Goal: Task Accomplishment & Management: Complete application form

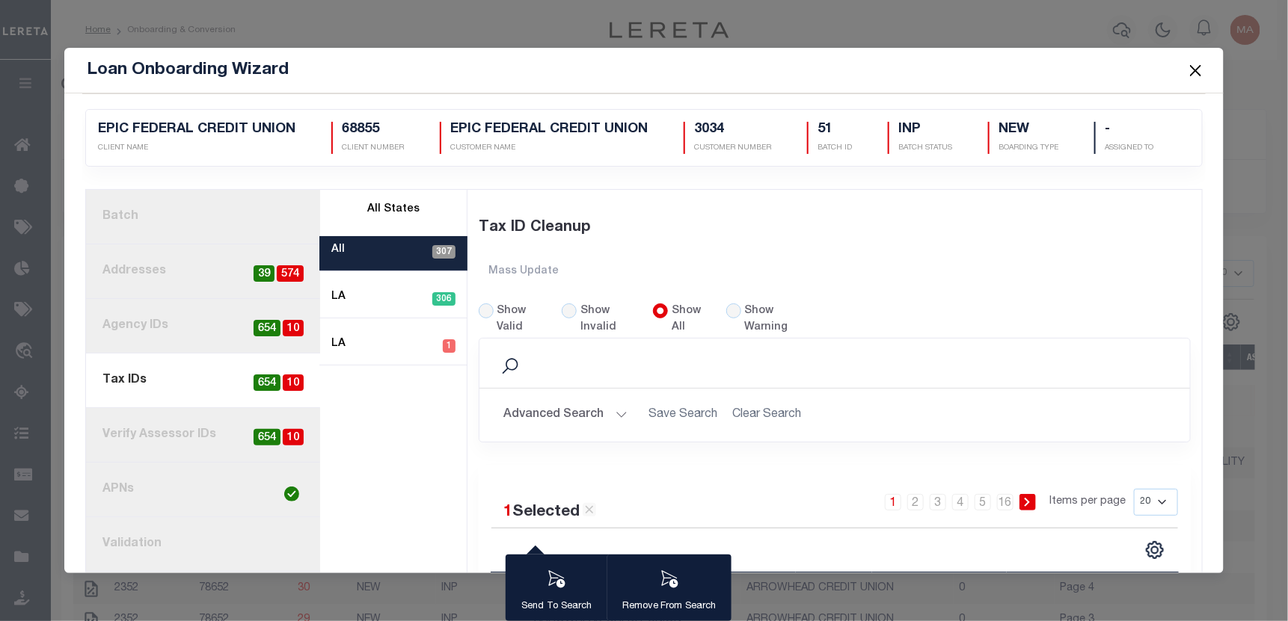
click at [1200, 63] on button "Close" at bounding box center [1195, 70] width 19 height 19
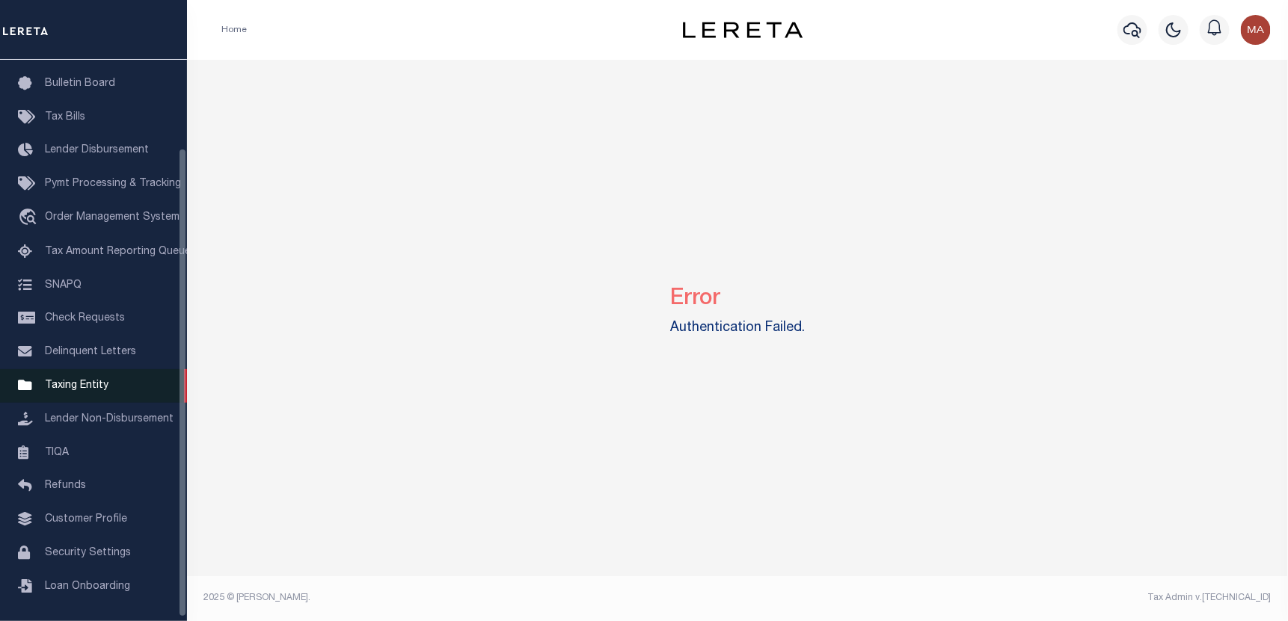
scroll to position [110, 0]
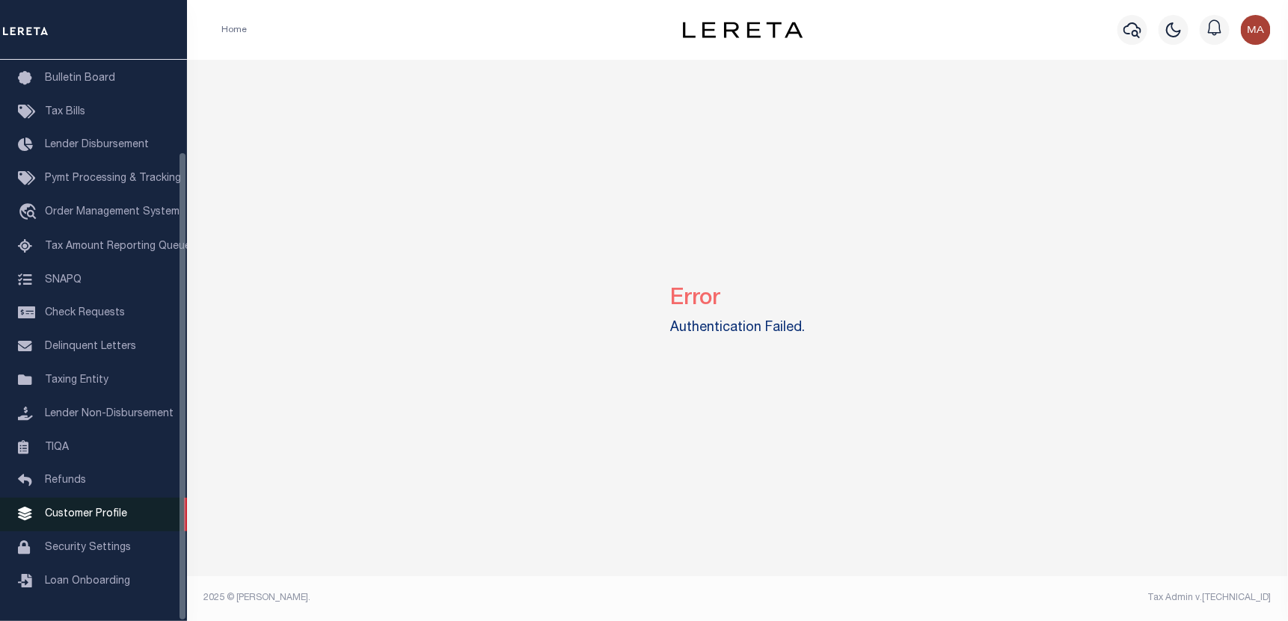
click at [102, 509] on span "Customer Profile" at bounding box center [86, 514] width 82 height 10
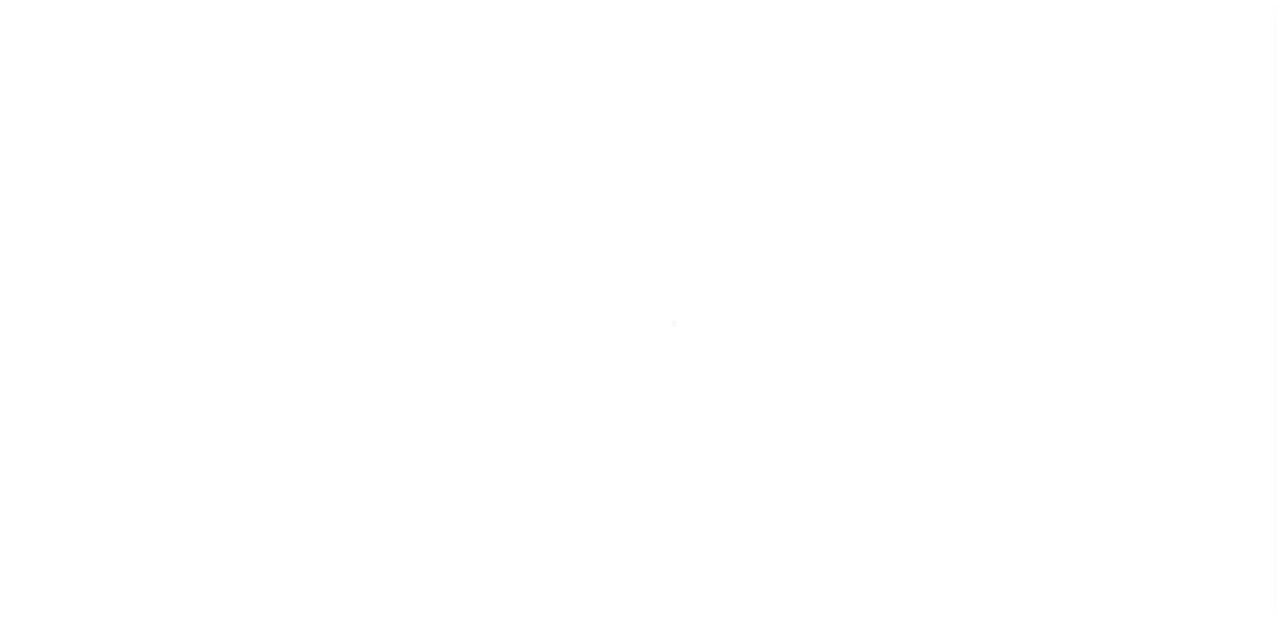
scroll to position [110, 0]
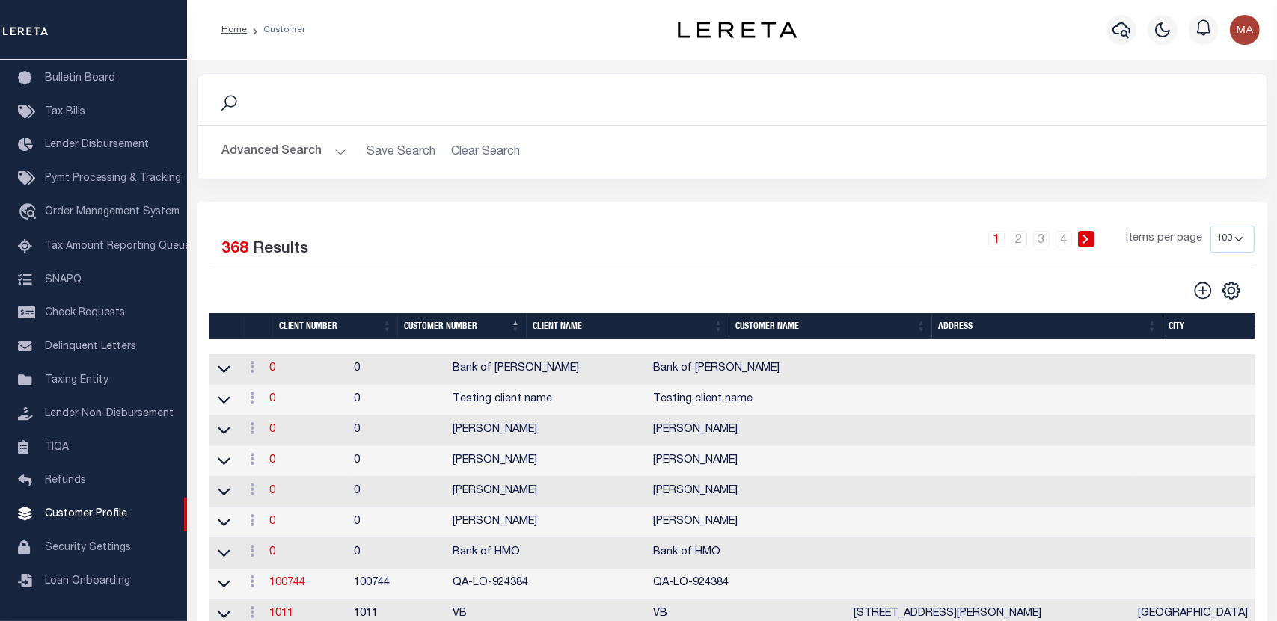
click at [296, 141] on button "Advanced Search" at bounding box center [284, 152] width 124 height 29
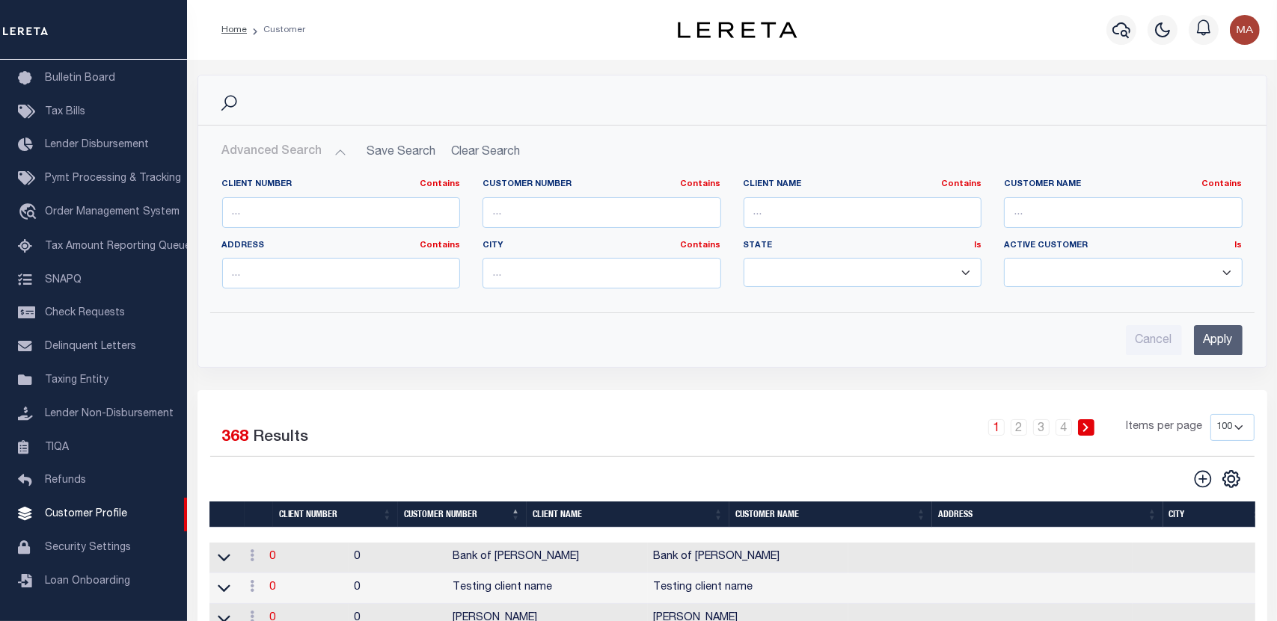
click at [299, 150] on button "Advanced Search" at bounding box center [284, 152] width 124 height 29
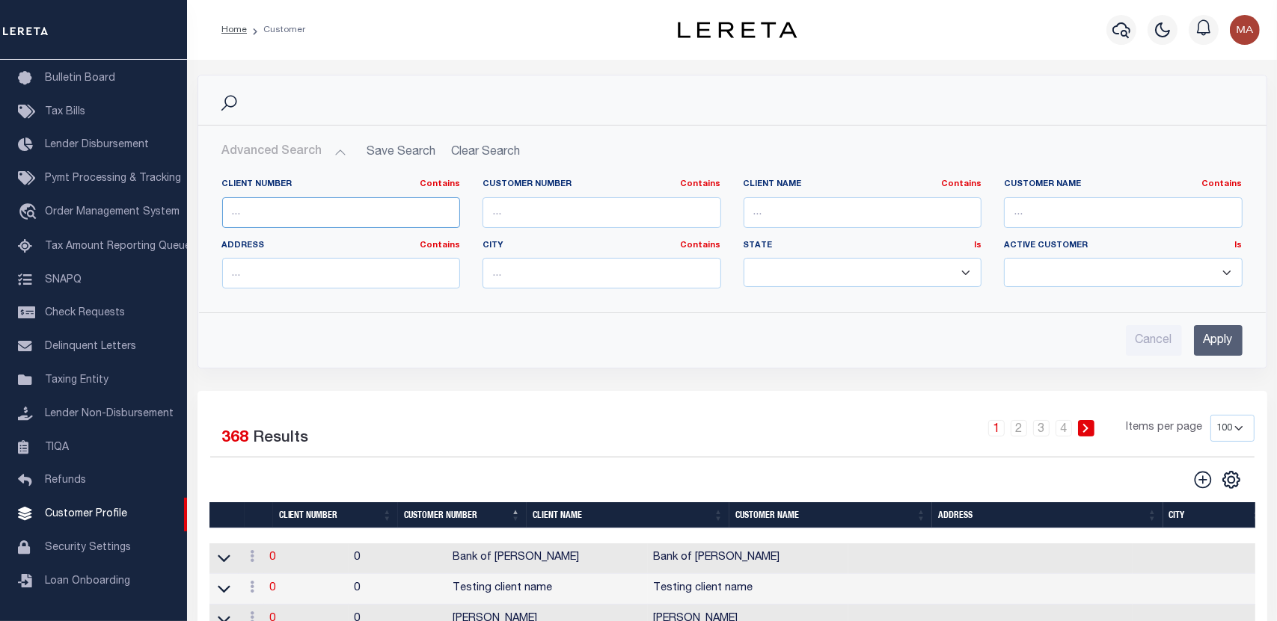
click at [318, 209] on input "text" at bounding box center [341, 212] width 239 height 31
type input "47080"
click at [1210, 345] on input "Apply" at bounding box center [1218, 340] width 49 height 31
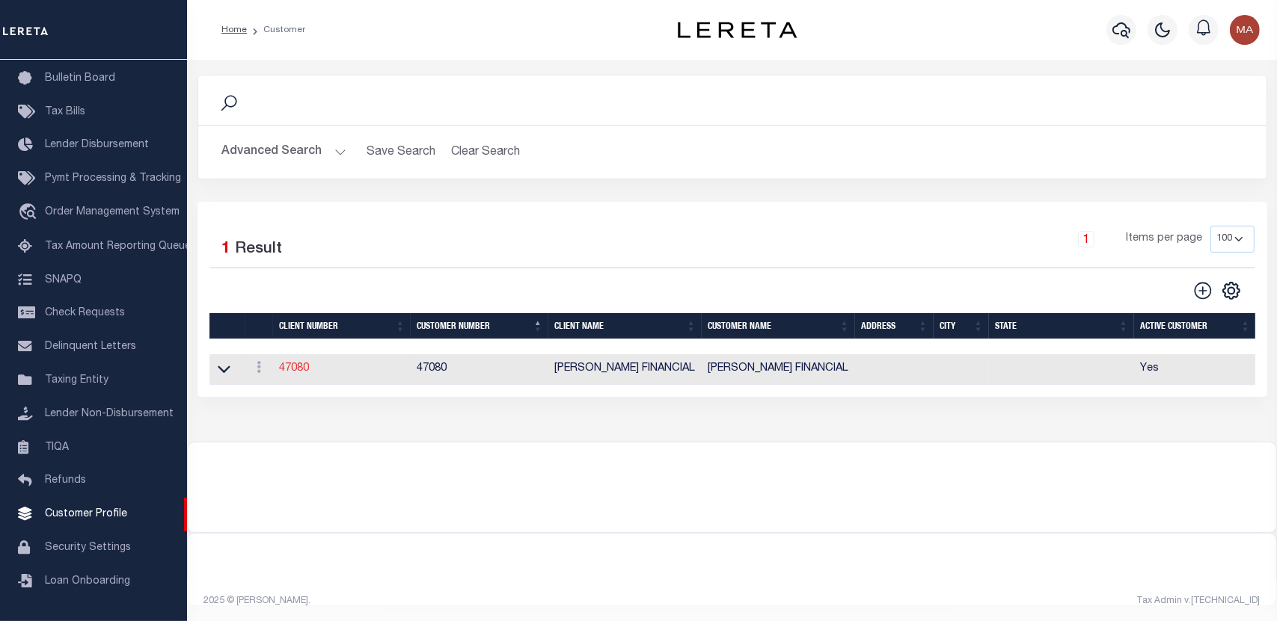
click at [292, 369] on link "47080" at bounding box center [294, 368] width 30 height 10
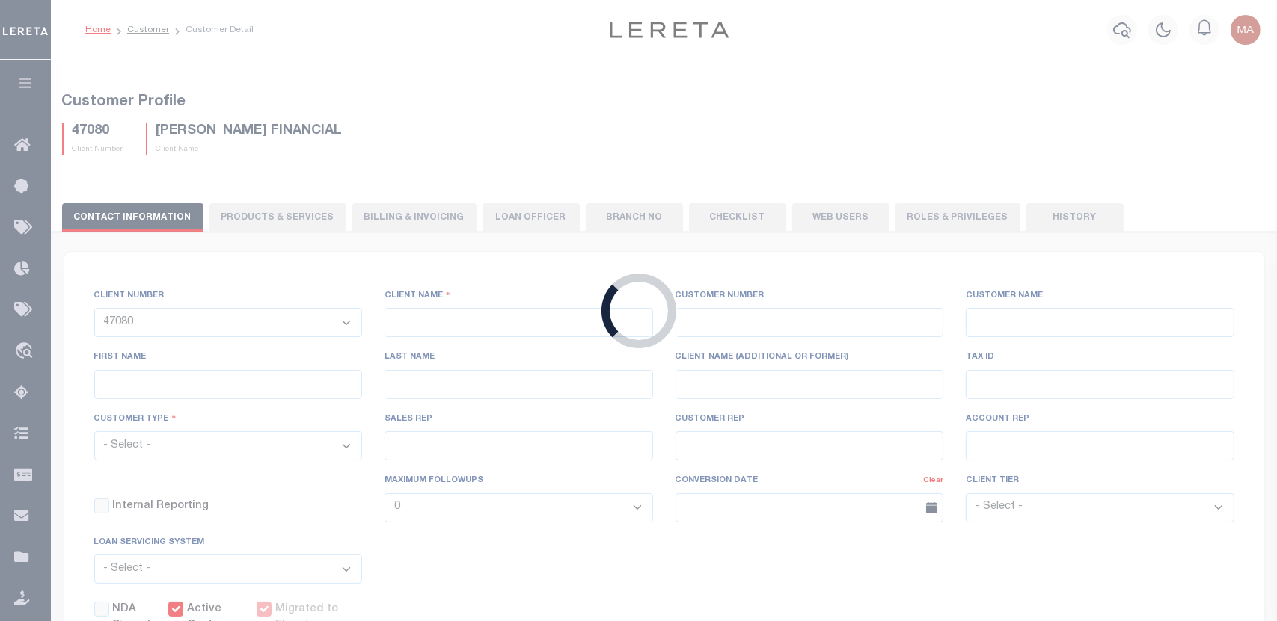
select select
type input "COOPER FINANCIAL"
type input "47080"
type input "COOPER FINANCIAL"
select select "Commercial"
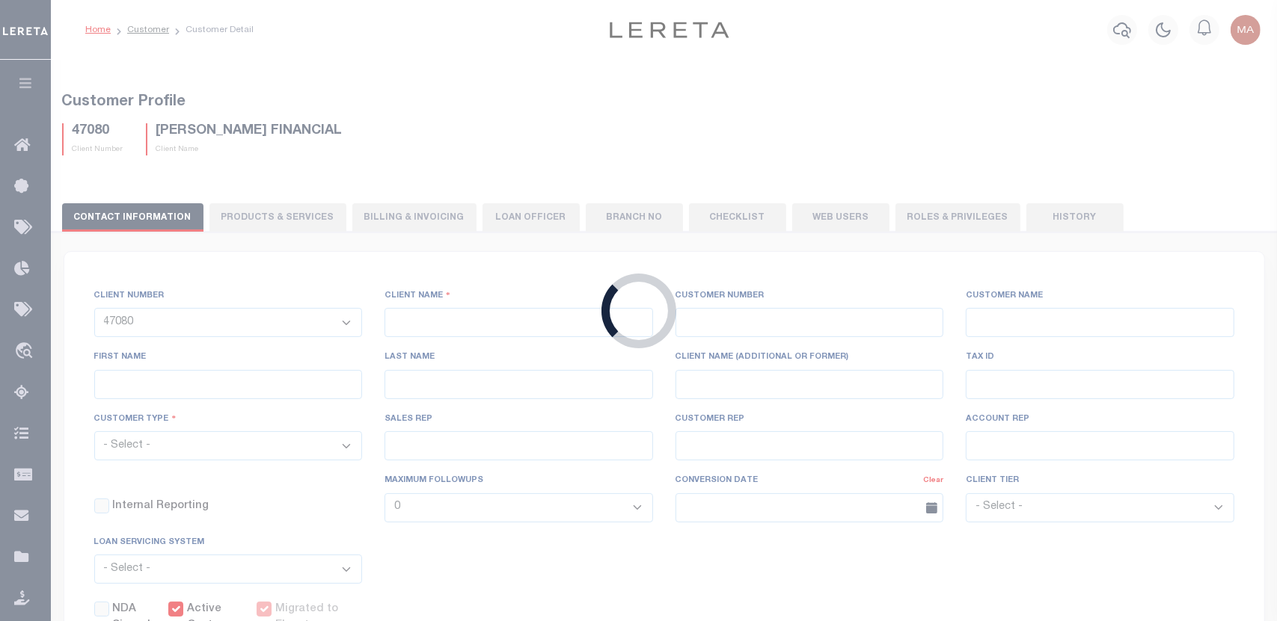
type input "NONE"
type input "CUSTOMER SERVICE"
type input "08/18/2000"
checkbox input "true"
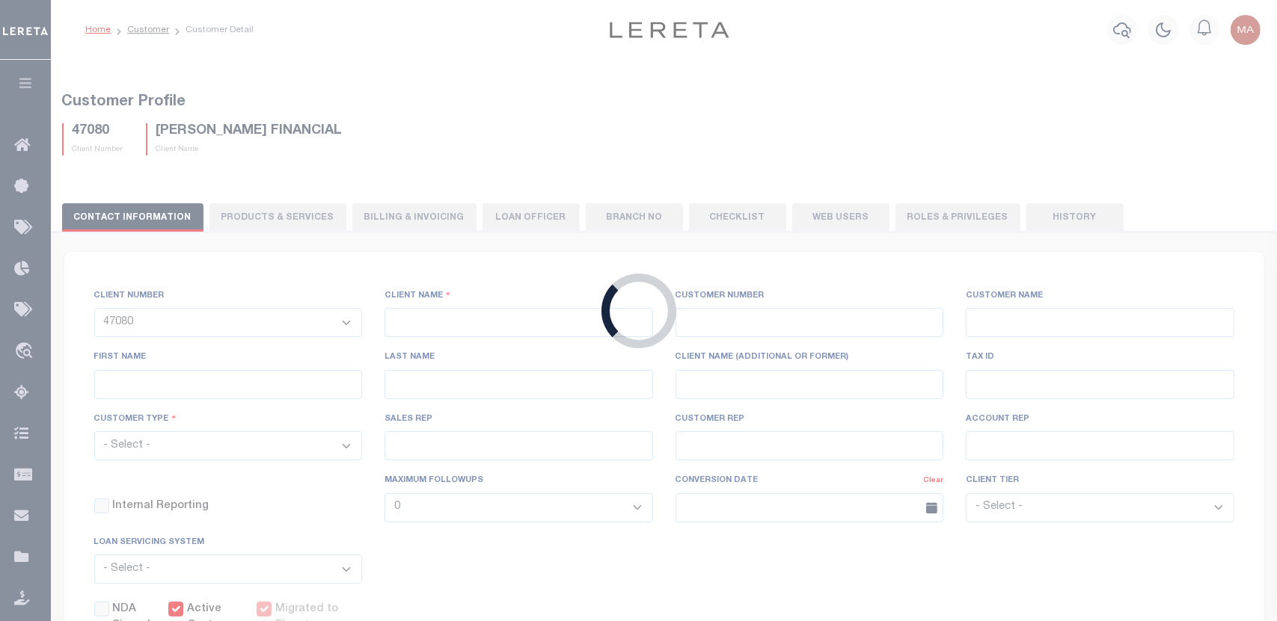
select select
checkbox input "false"
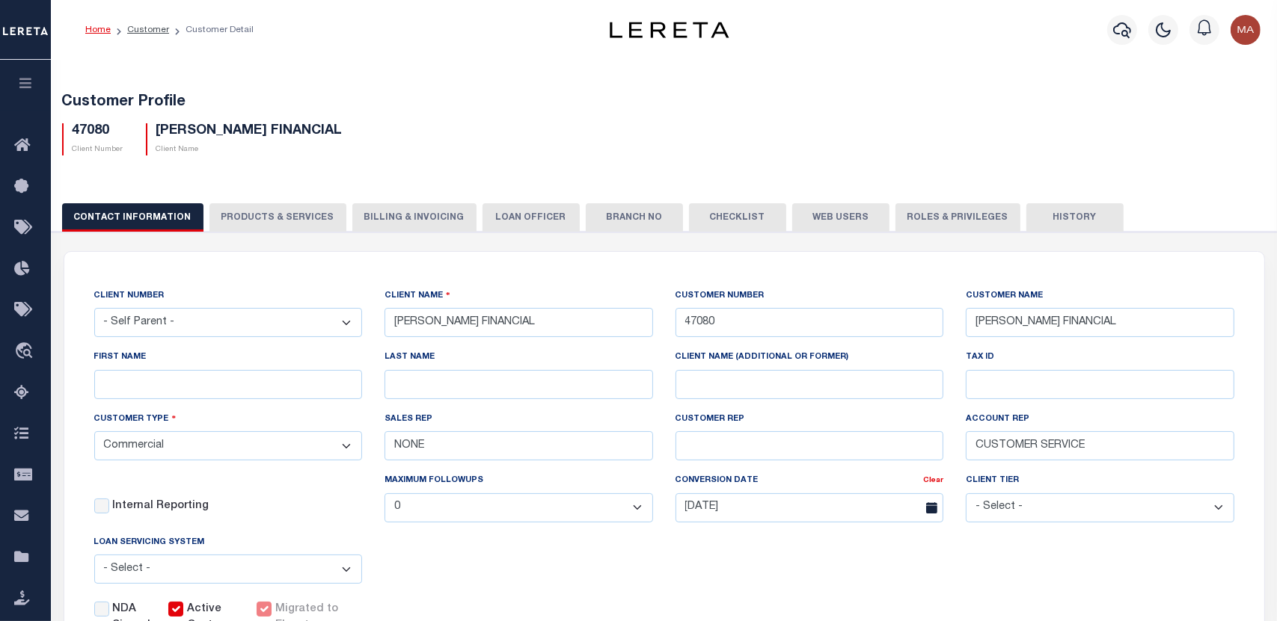
click at [254, 212] on button "PRODUCTS & SERVICES" at bounding box center [277, 217] width 137 height 28
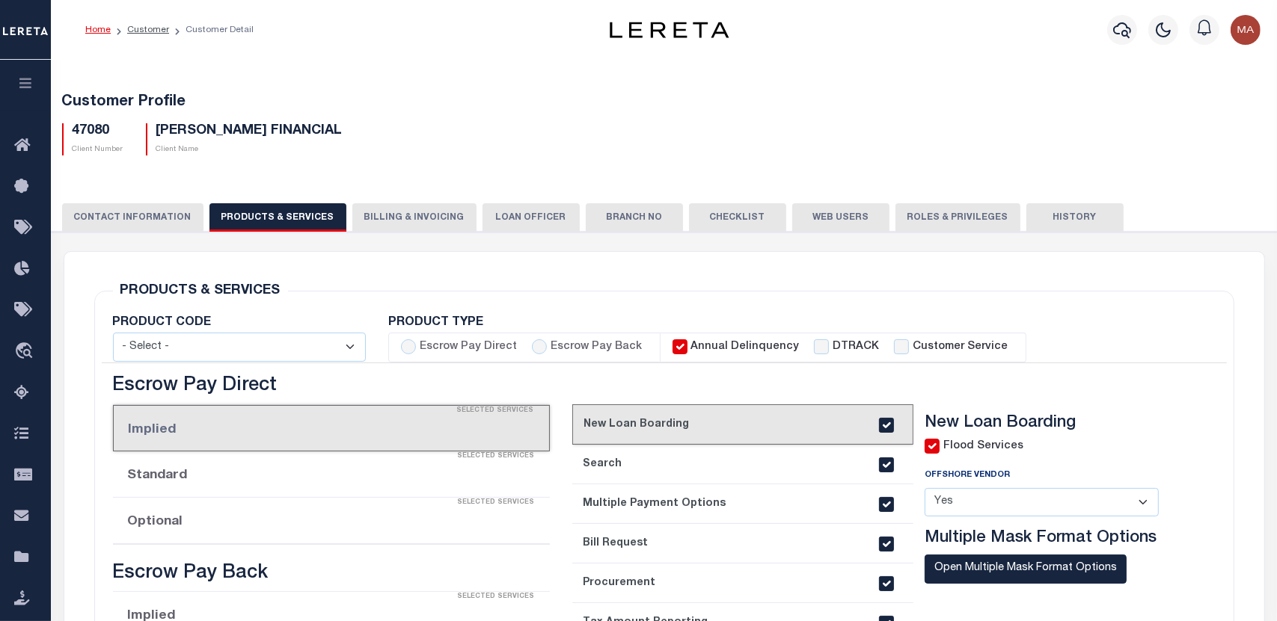
radio input "true"
checkbox input "true"
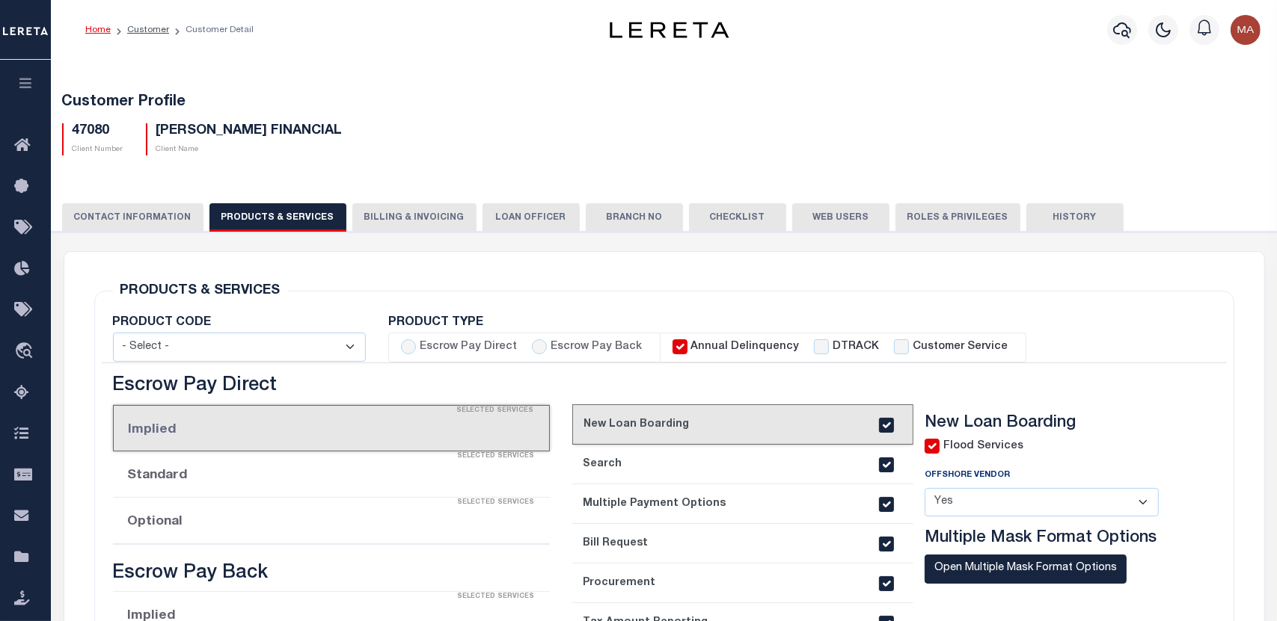
checkbox input "true"
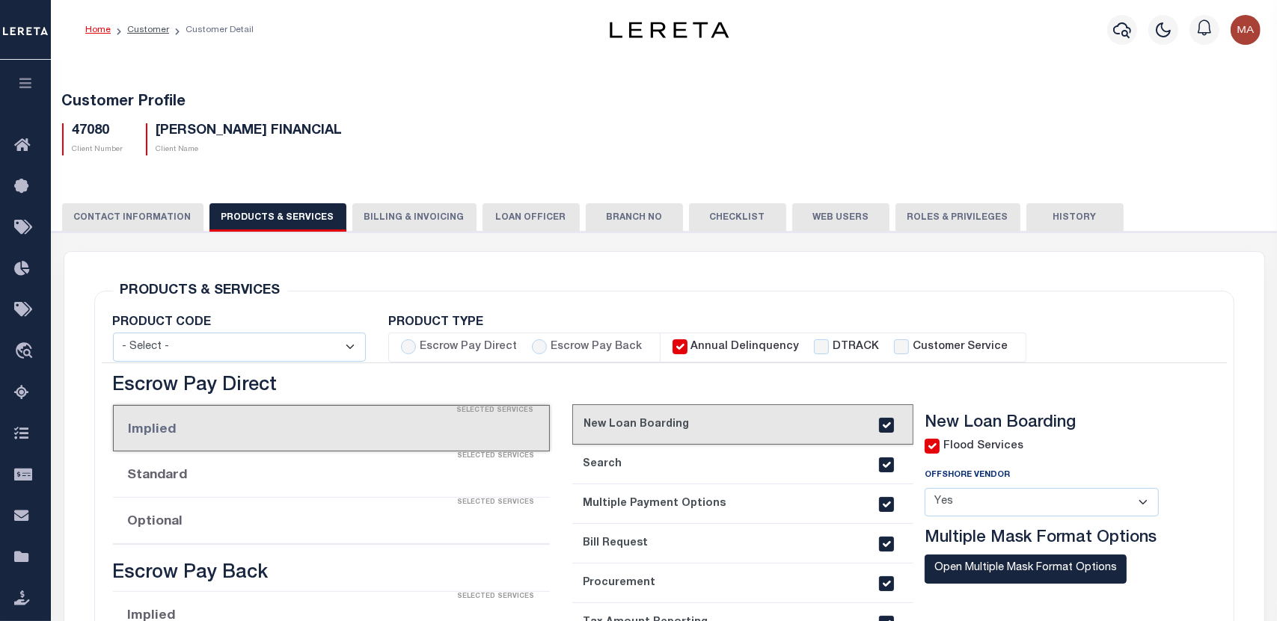
checkbox input "true"
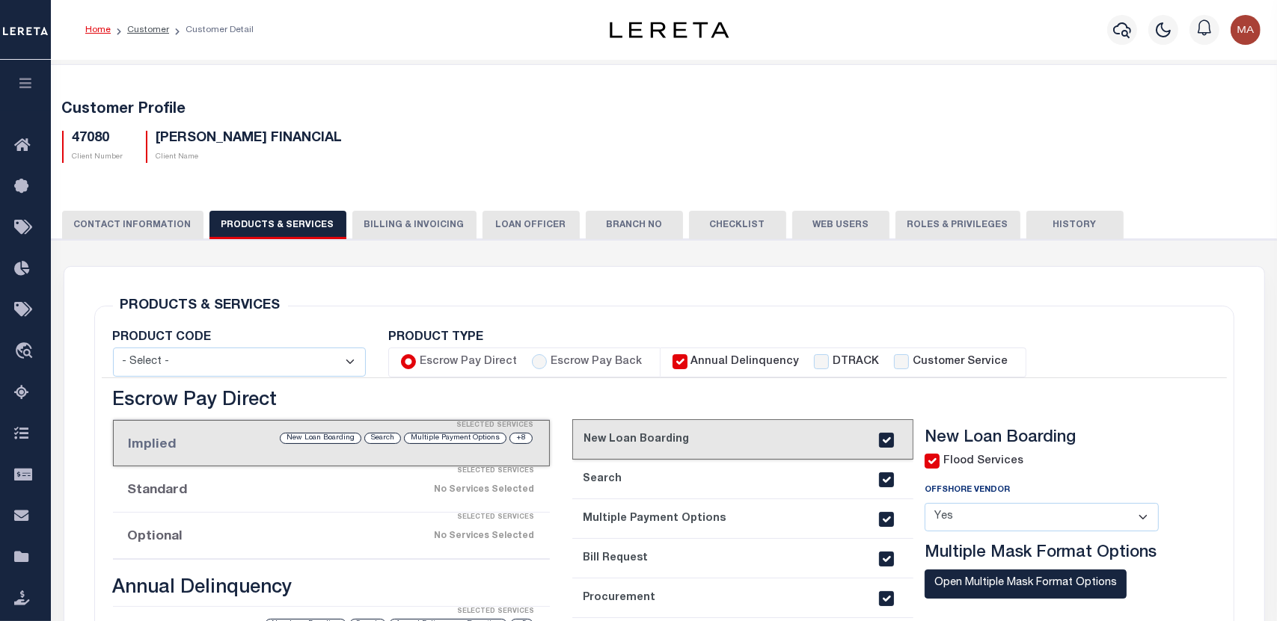
click at [935, 458] on input "checkbox" at bounding box center [931, 461] width 15 height 15
checkbox input "false"
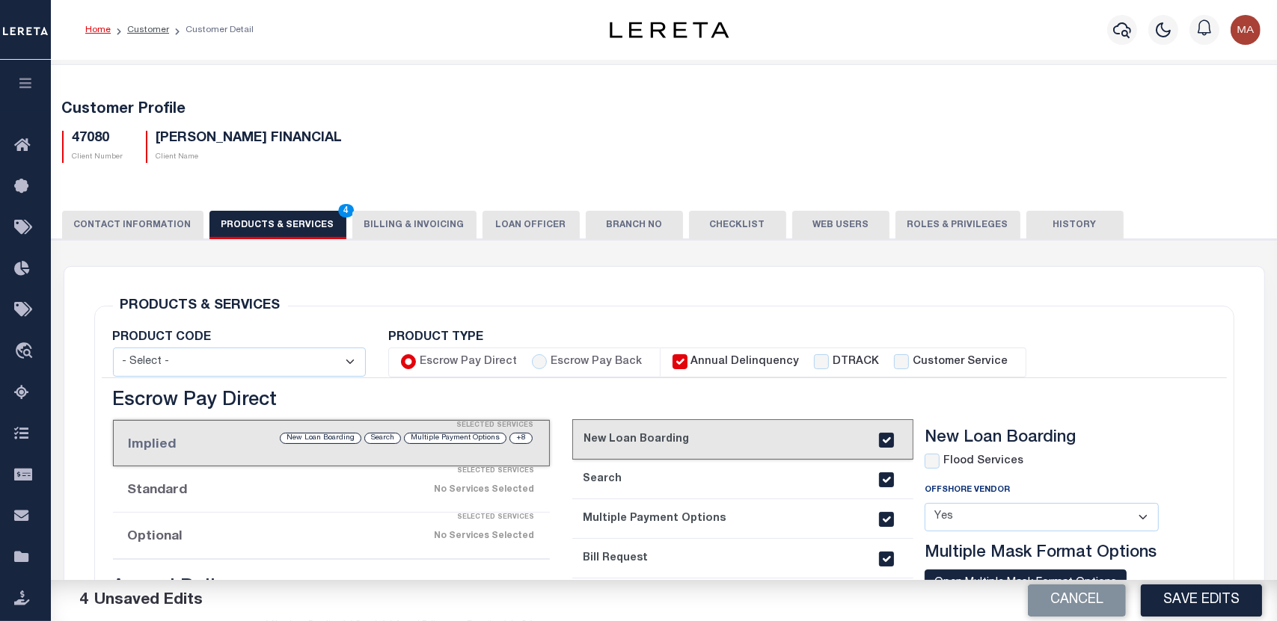
click at [1205, 603] on button "Save Edits" at bounding box center [1200, 601] width 121 height 32
